Goal: Obtain resource: Obtain resource

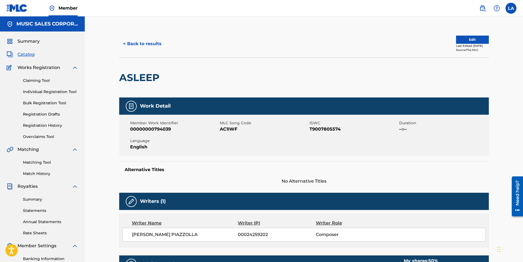
click at [149, 43] on button "< Back to results" at bounding box center [142, 44] width 46 height 14
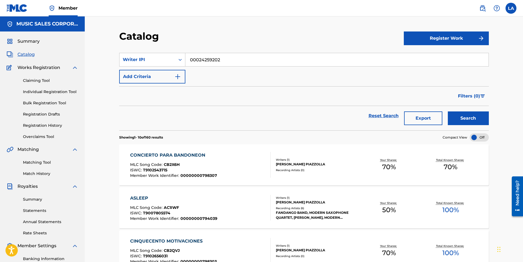
drag, startPoint x: 225, startPoint y: 60, endPoint x: 186, endPoint y: 60, distance: 39.4
click at [186, 60] on input "00024259202" at bounding box center [336, 59] width 303 height 13
paste input "67226474"
drag, startPoint x: 200, startPoint y: 60, endPoint x: 177, endPoint y: 59, distance: 22.7
click at [176, 59] on div "SearchWithCriteriaf7d66374-2aa6-475d-a75b-7bf8aad08c8b Writer IPI 67226474" at bounding box center [304, 60] width 370 height 14
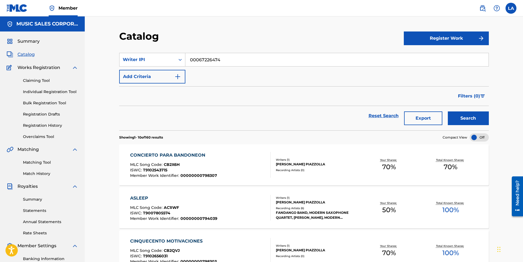
type input "00067226474"
click at [481, 117] on button "Search" at bounding box center [468, 118] width 41 height 14
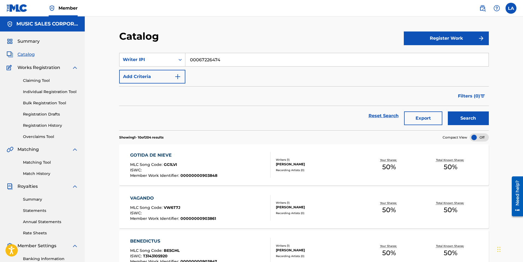
click at [426, 117] on button "Export" at bounding box center [423, 118] width 38 height 14
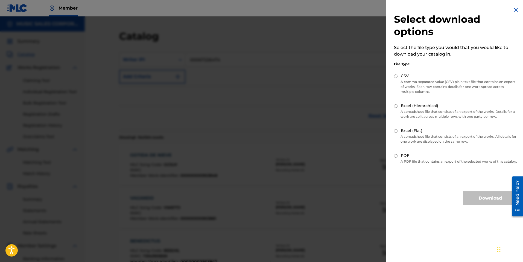
click at [396, 77] on input "CSV" at bounding box center [396, 76] width 4 height 4
radio input "true"
click at [468, 205] on button "Download" at bounding box center [490, 198] width 55 height 14
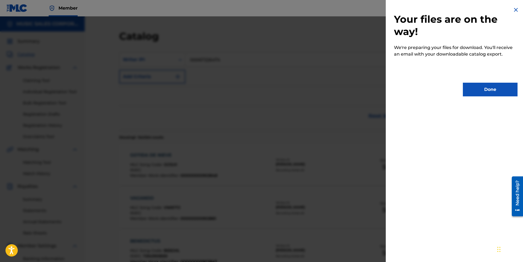
click at [485, 91] on button "Done" at bounding box center [490, 90] width 55 height 14
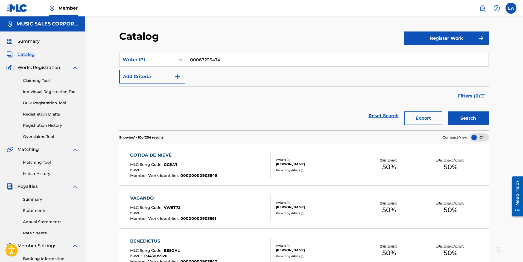
click at [512, 10] on label at bounding box center [511, 8] width 11 height 11
click at [511, 8] on input "LA [PERSON_NAME] [PERSON_NAME][EMAIL_ADDRESS][PERSON_NAME][DOMAIN_NAME] Notific…" at bounding box center [511, 8] width 0 height 0
click at [461, 77] on p "Log out" at bounding box center [458, 77] width 13 height 5
click at [511, 8] on input "LA [PERSON_NAME] [PERSON_NAME][EMAIL_ADDRESS][PERSON_NAME][DOMAIN_NAME] Notific…" at bounding box center [511, 8] width 0 height 0
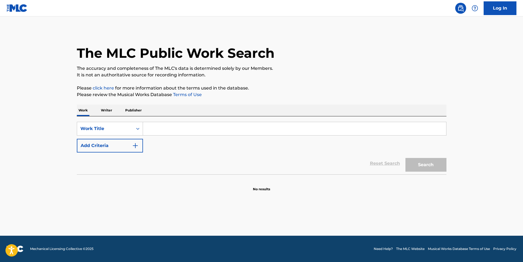
click at [155, 132] on input "Search Form" at bounding box center [294, 128] width 303 height 13
type input "adios madrid"
click at [137, 147] on img "Search Form" at bounding box center [135, 145] width 7 height 7
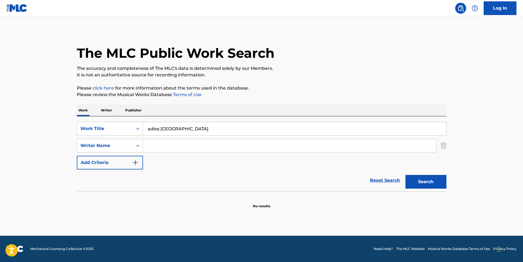
click at [149, 146] on input "Search Form" at bounding box center [289, 145] width 293 height 13
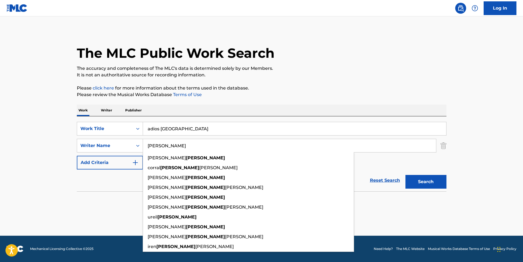
type input "romero"
click at [405, 175] on button "Search" at bounding box center [425, 182] width 41 height 14
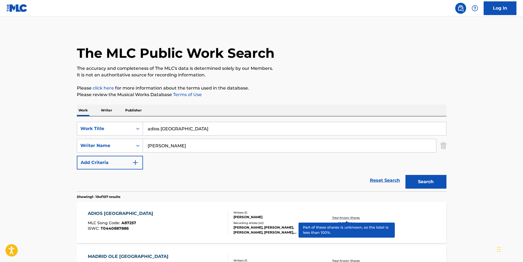
click at [345, 216] on p "Total Known Shares:" at bounding box center [346, 217] width 29 height 4
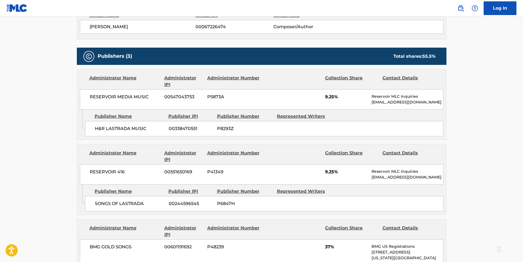
scroll to position [200, 0]
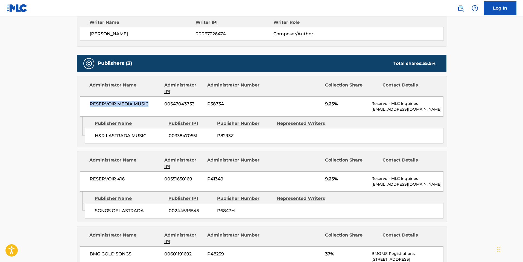
drag, startPoint x: 149, startPoint y: 105, endPoint x: 88, endPoint y: 103, distance: 60.7
click at [88, 103] on div "RESERVOIR MEDIA MUSIC 00547043753 P5873A 9.25% Reservoir MLC Inquiries MLC@rese…" at bounding box center [262, 106] width 364 height 20
copy span "RESERVOIR MEDIA MUSIC"
drag, startPoint x: 130, startPoint y: 178, endPoint x: 89, endPoint y: 177, distance: 41.6
click at [89, 177] on div "RESERVOIR 416 00551650169 P41349 9.25% Reservoir MLC Inquiries MLC@reservoir-me…" at bounding box center [262, 181] width 364 height 20
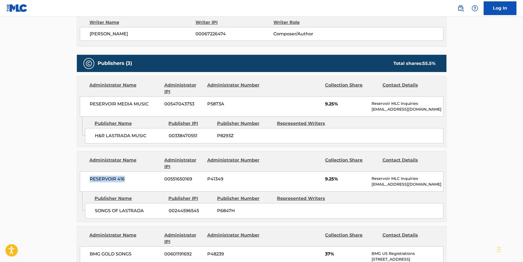
copy span "RESERVOIR 416"
drag, startPoint x: 135, startPoint y: 255, endPoint x: 89, endPoint y: 255, distance: 45.7
copy span "BMG GOLD SONGS"
